Goal: Task Accomplishment & Management: Manage account settings

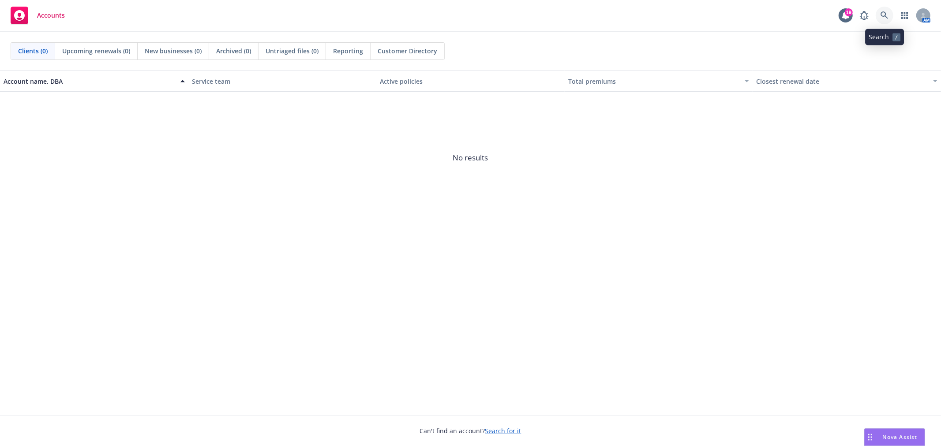
click at [884, 22] on link at bounding box center [885, 16] width 18 height 18
click at [888, 11] on link at bounding box center [885, 16] width 18 height 18
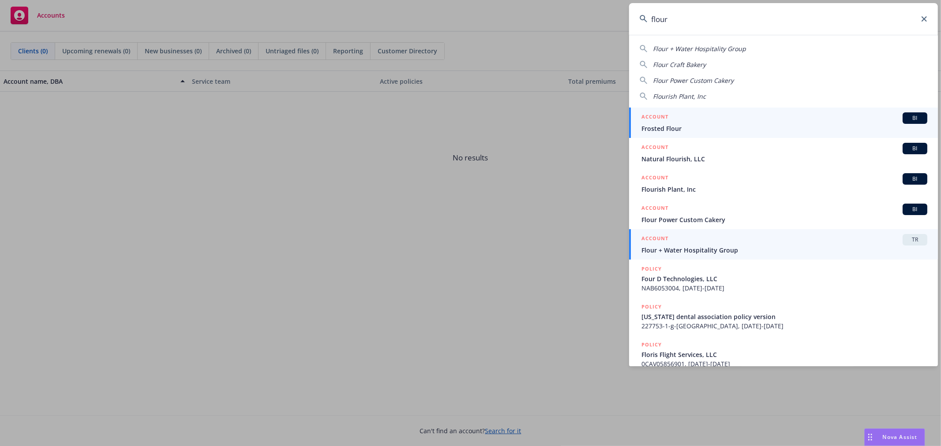
type input "flour"
click at [756, 248] on span "Flour + Water Hospitality Group" at bounding box center [784, 250] width 286 height 9
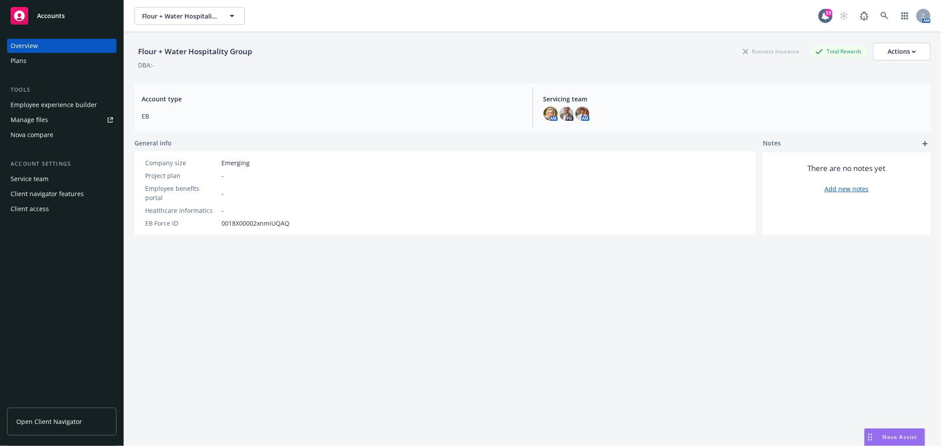
click at [47, 117] on link "Manage files" at bounding box center [61, 120] width 109 height 14
click at [36, 205] on div "Client access" at bounding box center [30, 209] width 38 height 14
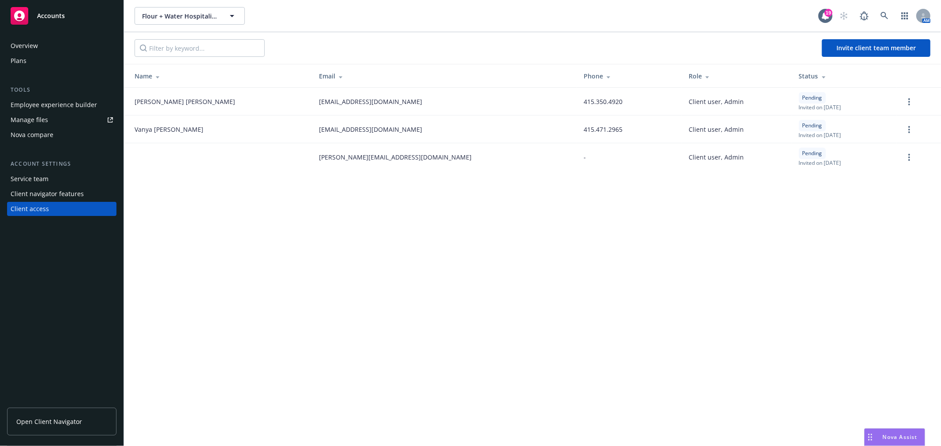
click at [40, 43] on div "Overview" at bounding box center [62, 46] width 102 height 14
